Goal: Information Seeking & Learning: Learn about a topic

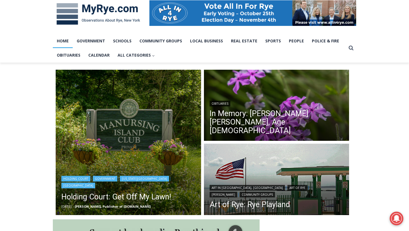
scroll to position [89, 0]
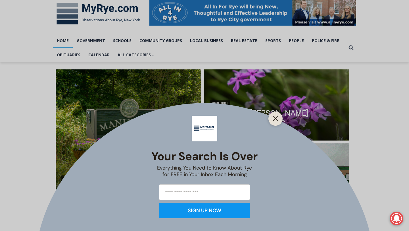
click at [279, 122] on div at bounding box center [275, 118] width 14 height 14
click at [277, 120] on line "Close" at bounding box center [276, 118] width 4 height 4
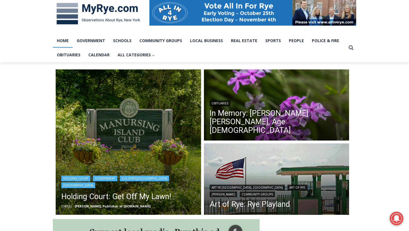
click at [135, 143] on img "Read More Holding Court: Get Off My Lawn!" at bounding box center [128, 141] width 145 height 145
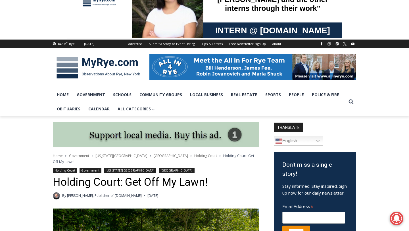
scroll to position [34, 0]
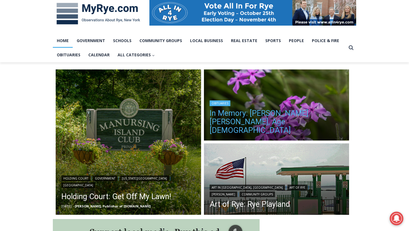
click at [215, 115] on h2 "In Memory: [PERSON_NAME] [PERSON_NAME], Age [DEMOGRAPHIC_DATA]" at bounding box center [277, 121] width 134 height 30
click at [218, 121] on link "In Memory: Barbara Porter Schofield, Age 90" at bounding box center [277, 122] width 134 height 26
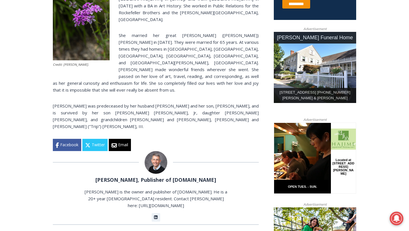
scroll to position [264, 0]
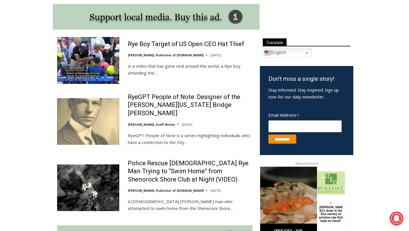
scroll to position [311, 0]
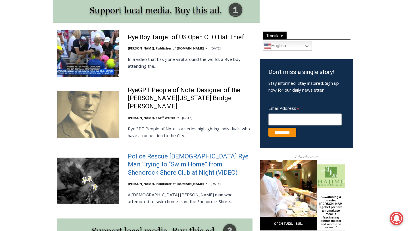
click at [172, 152] on link "Police Rescue [DEMOGRAPHIC_DATA] Rye Man Trying to “Swim Home” from Shenorock S…" at bounding box center [190, 164] width 125 height 24
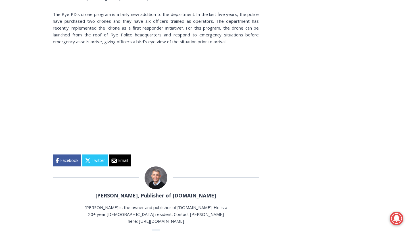
scroll to position [741, 0]
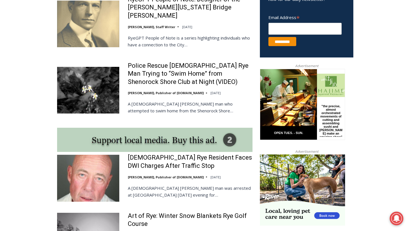
scroll to position [403, 0]
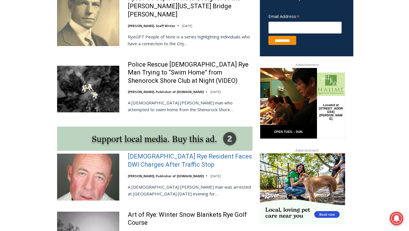
click at [154, 152] on link "56-Year-Old Rye Resident Faces DWI Charges After Traffic Stop" at bounding box center [190, 160] width 125 height 16
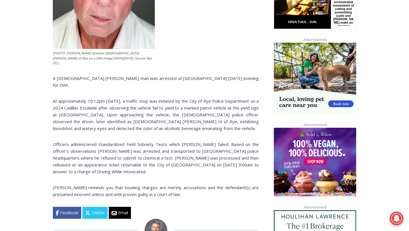
scroll to position [336, 0]
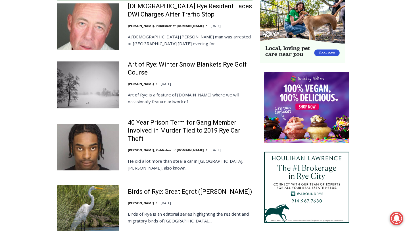
scroll to position [551, 0]
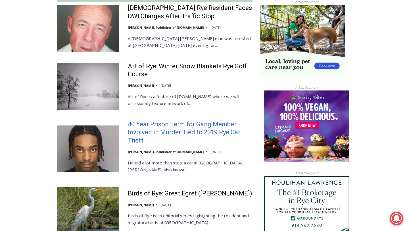
click at [148, 128] on link "40 Year Prison Term for Gang Member Involved in Murder Tied to 2019 Rye Car The…" at bounding box center [190, 132] width 125 height 24
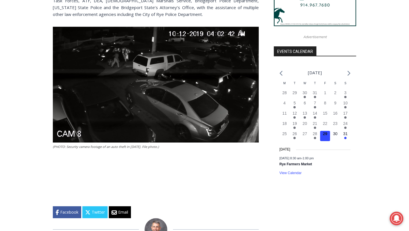
scroll to position [649, 0]
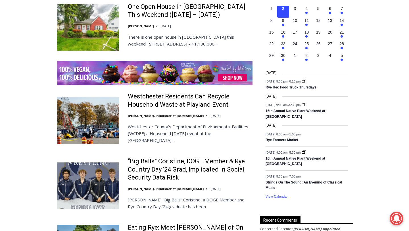
scroll to position [857, 0]
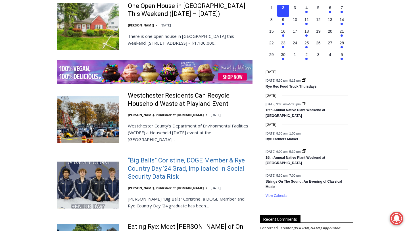
click at [168, 156] on link "“Big Balls” Coristine, DOGE Member & Rye Country Day ‘24 Grad, Implicated in So…" at bounding box center [190, 168] width 125 height 24
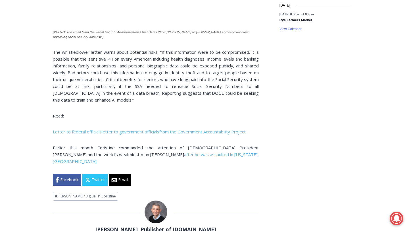
scroll to position [732, 0]
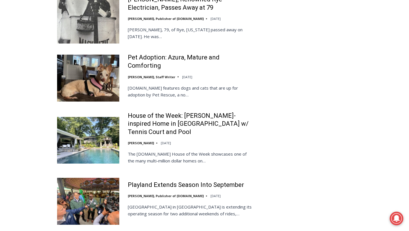
scroll to position [1178, 0]
